Goal: Transaction & Acquisition: Subscribe to service/newsletter

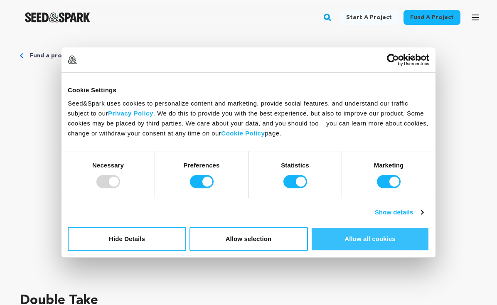
click at [428, 246] on button "Allow all cookies" at bounding box center [370, 239] width 118 height 24
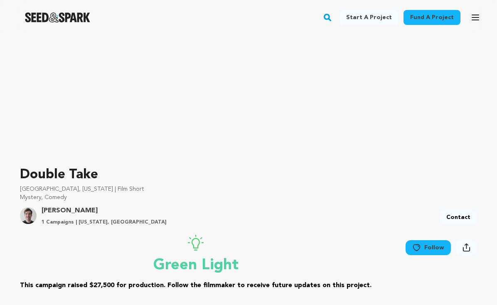
scroll to position [126, 0]
click at [423, 251] on link "Follow" at bounding box center [428, 247] width 45 height 15
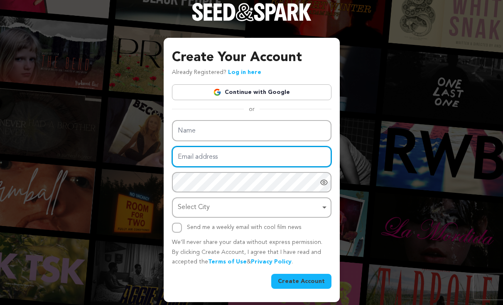
type input "[EMAIL_ADDRESS][DOMAIN_NAME]"
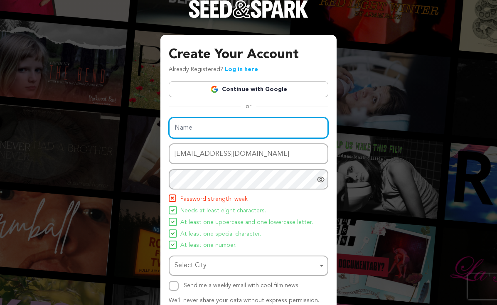
click at [199, 129] on input "Name" at bounding box center [249, 127] width 160 height 21
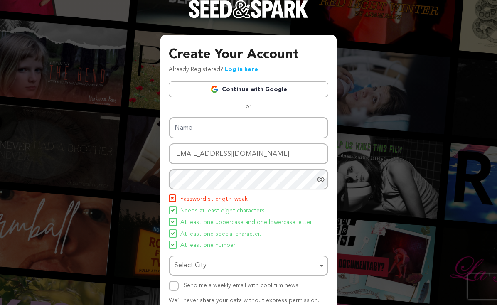
click at [321, 180] on icon "Show password as plain text. Warning: this will display your password on the sc…" at bounding box center [321, 179] width 8 height 8
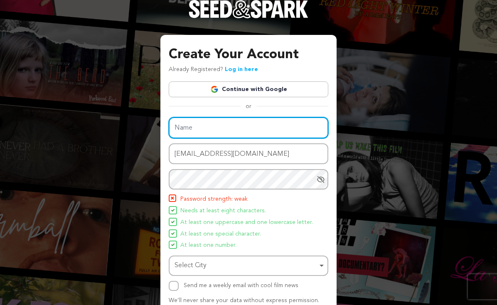
click at [198, 129] on input "Name" at bounding box center [249, 127] width 160 height 21
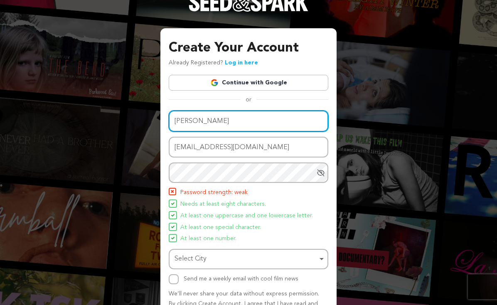
scroll to position [21, 0]
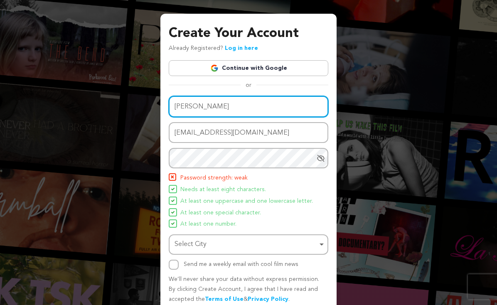
drag, startPoint x: 185, startPoint y: 108, endPoint x: 176, endPoint y: 108, distance: 8.7
click at [176, 108] on input "DEnise" at bounding box center [249, 106] width 160 height 21
type input "Denise"
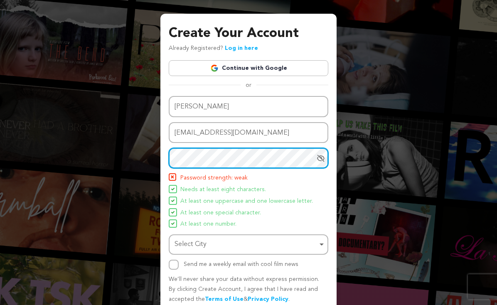
click at [149, 156] on div "Create Your Account Already Registered? Log in here Continue with Google or eyJ…" at bounding box center [248, 159] width 497 height 360
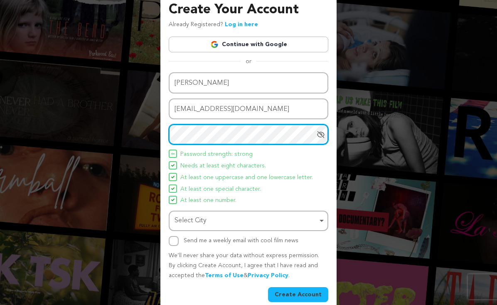
scroll to position [55, 0]
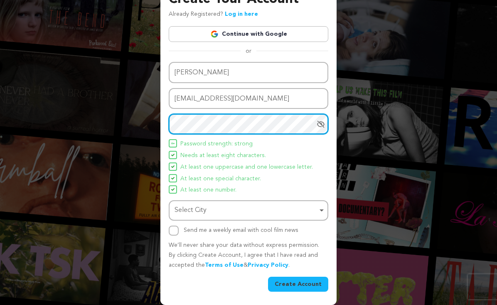
click at [197, 208] on div "Select City Remove item" at bounding box center [246, 210] width 143 height 12
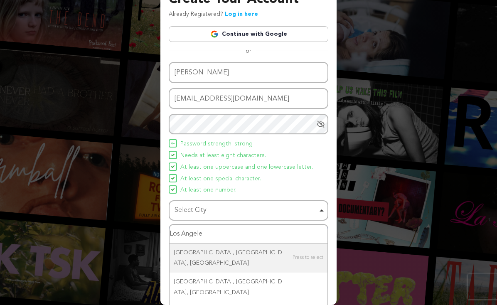
type input "Los Angeles"
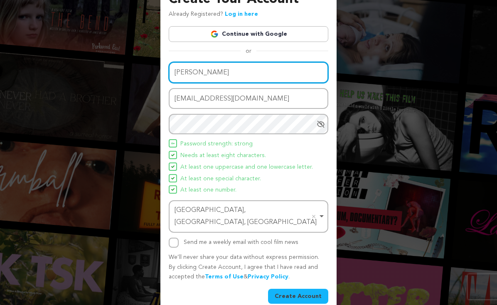
click at [207, 76] on input "[PERSON_NAME]" at bounding box center [249, 72] width 160 height 21
type input "Denise Cruz-Castino"
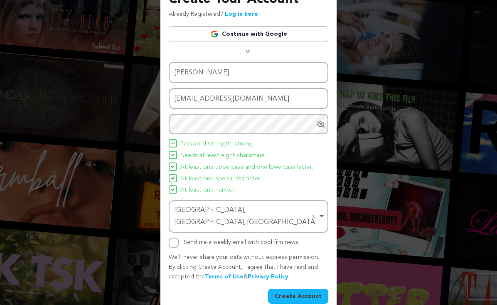
click at [300, 289] on button "Create Account" at bounding box center [298, 296] width 60 height 15
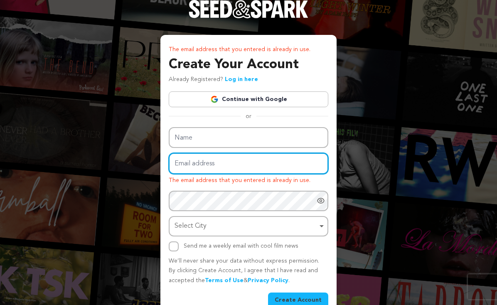
type input "cruzdenise@Yahoo.com"
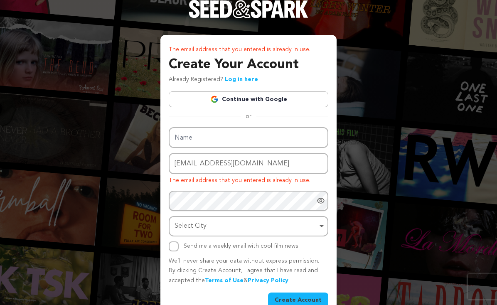
click at [236, 77] on link "Log in here" at bounding box center [241, 79] width 33 height 6
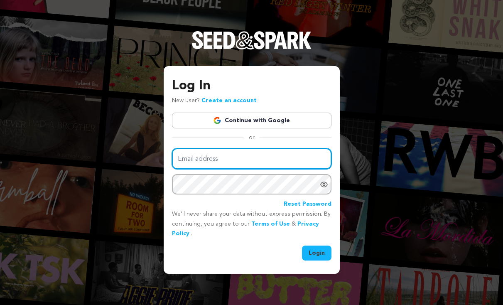
type input "[EMAIL_ADDRESS][DOMAIN_NAME]"
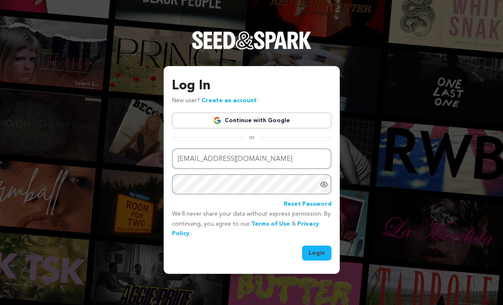
click at [323, 185] on icon "Show password as plain text. Warning: this will display your password on the sc…" at bounding box center [324, 184] width 8 height 8
click at [314, 252] on button "Login" at bounding box center [317, 253] width 30 height 15
